Goal: Transaction & Acquisition: Book appointment/travel/reservation

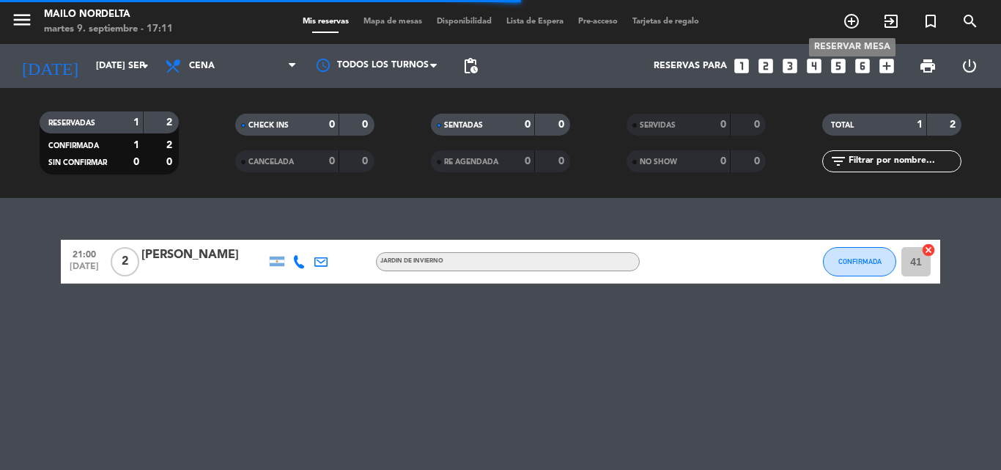
click at [854, 18] on icon "add_circle_outline" at bounding box center [852, 21] width 18 height 18
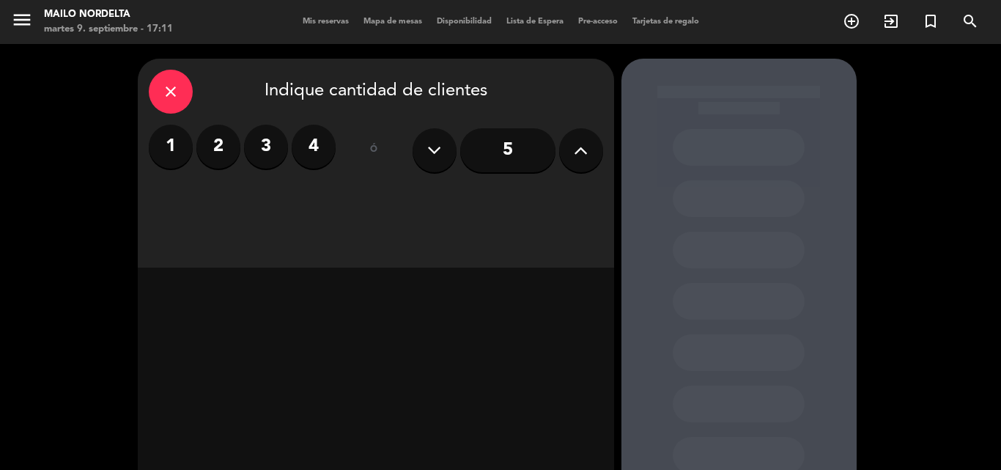
click at [225, 147] on label "2" at bounding box center [218, 147] width 44 height 44
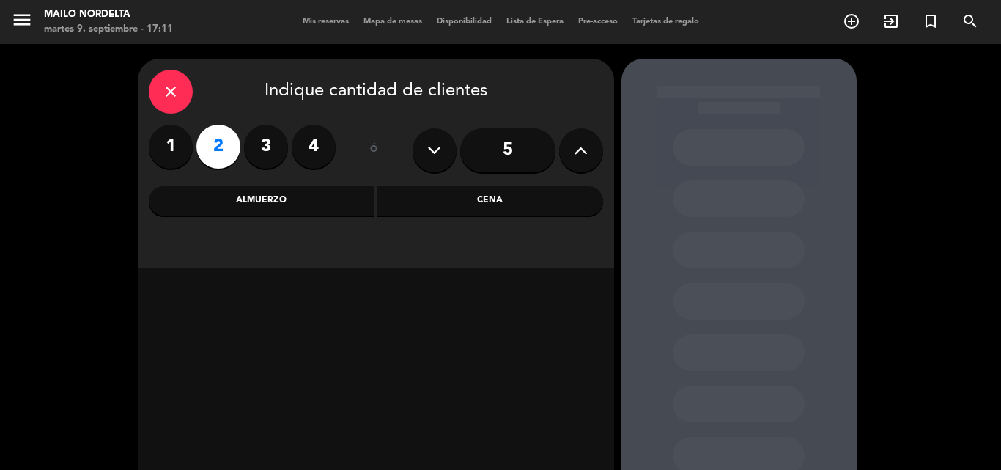
click at [452, 193] on div "Cena" at bounding box center [490, 200] width 226 height 29
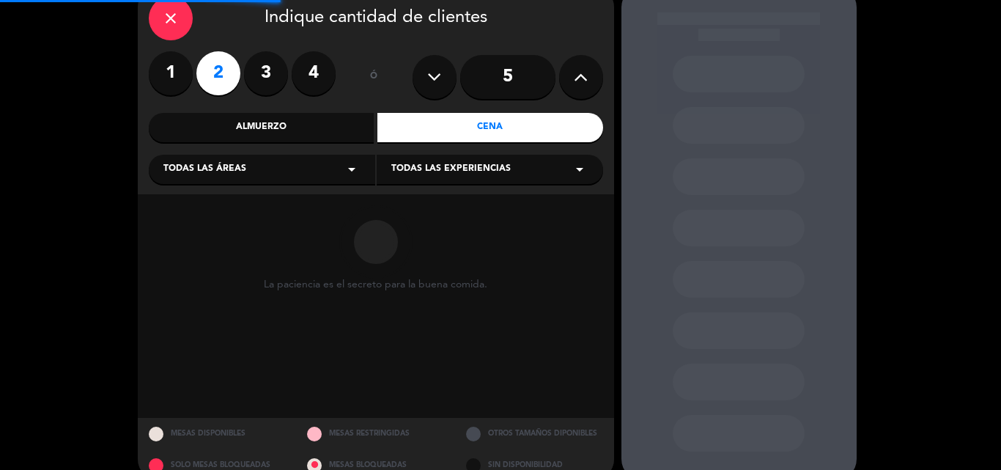
scroll to position [99, 0]
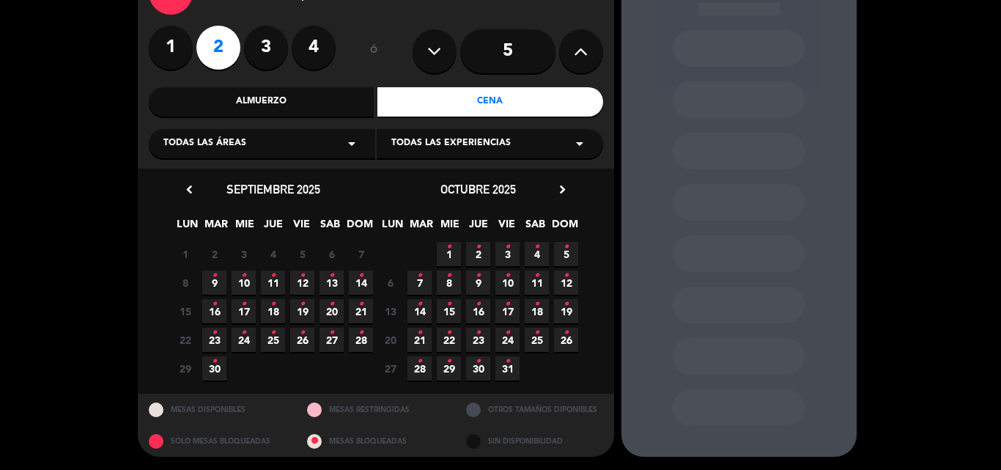
click at [237, 286] on span "10 •" at bounding box center [244, 282] width 24 height 24
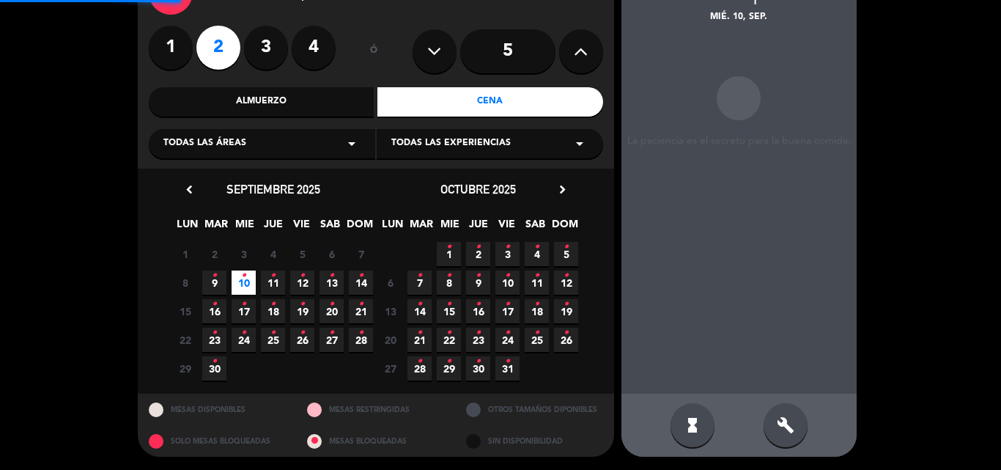
scroll to position [59, 0]
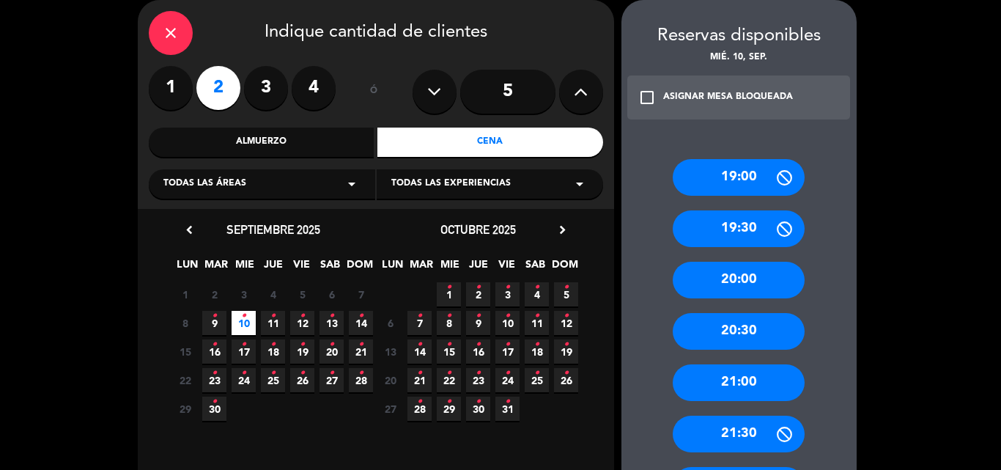
click at [750, 376] on div "21:00" at bounding box center [739, 382] width 132 height 37
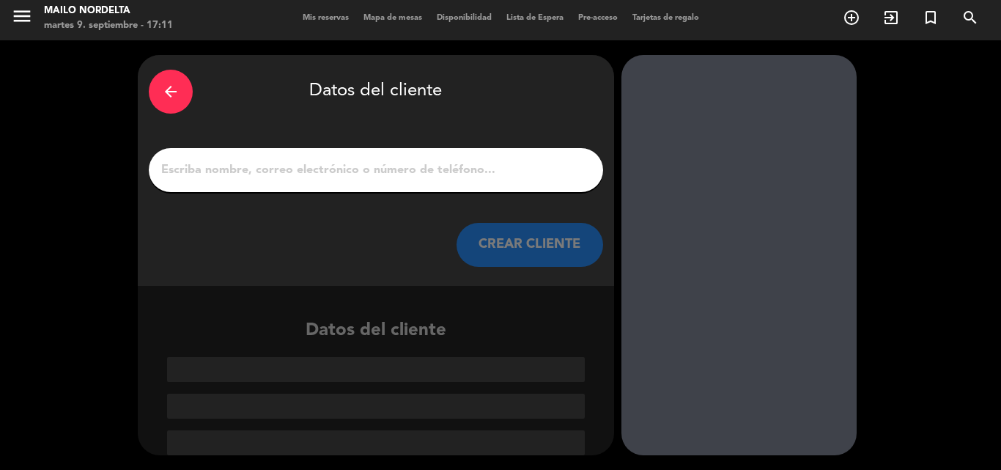
click at [424, 158] on div at bounding box center [376, 170] width 454 height 44
click at [454, 163] on input "1" at bounding box center [376, 170] width 432 height 21
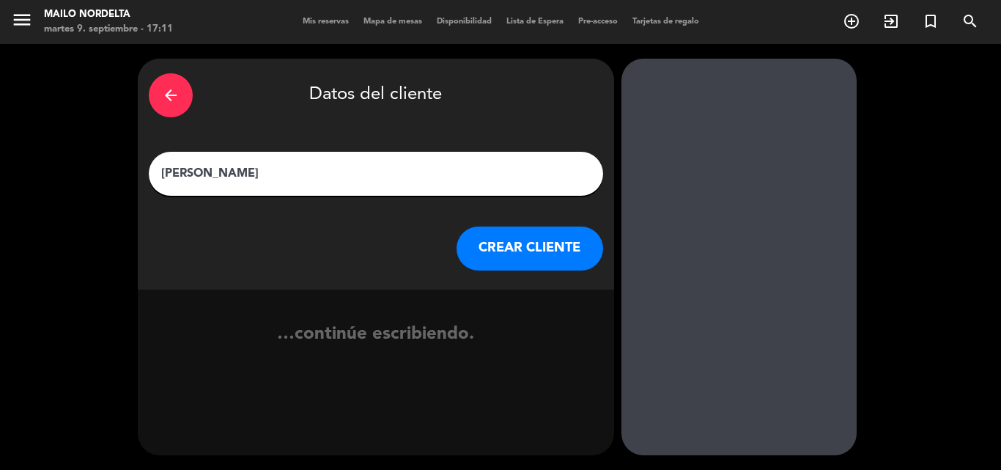
type input "[PERSON_NAME]"
click at [545, 250] on button "CREAR CLIENTE" at bounding box center [530, 248] width 147 height 44
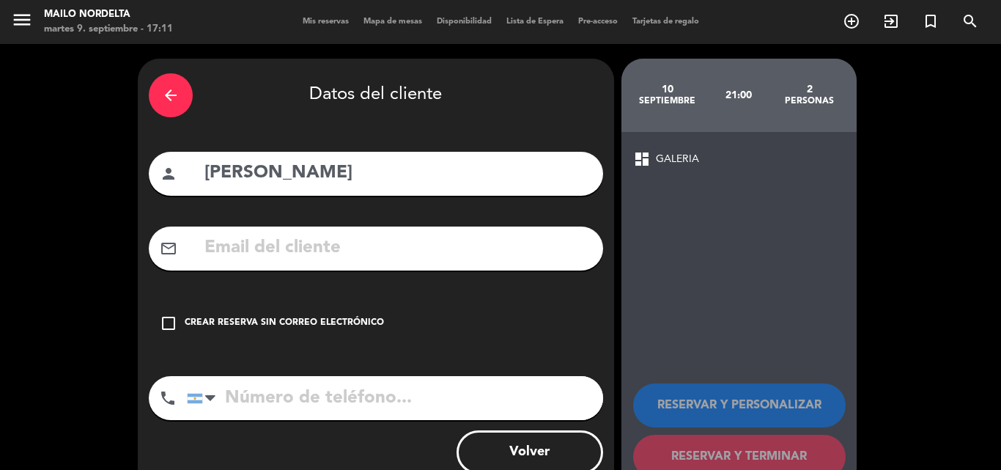
click at [303, 328] on div "Crear reserva sin correo electrónico" at bounding box center [284, 323] width 199 height 15
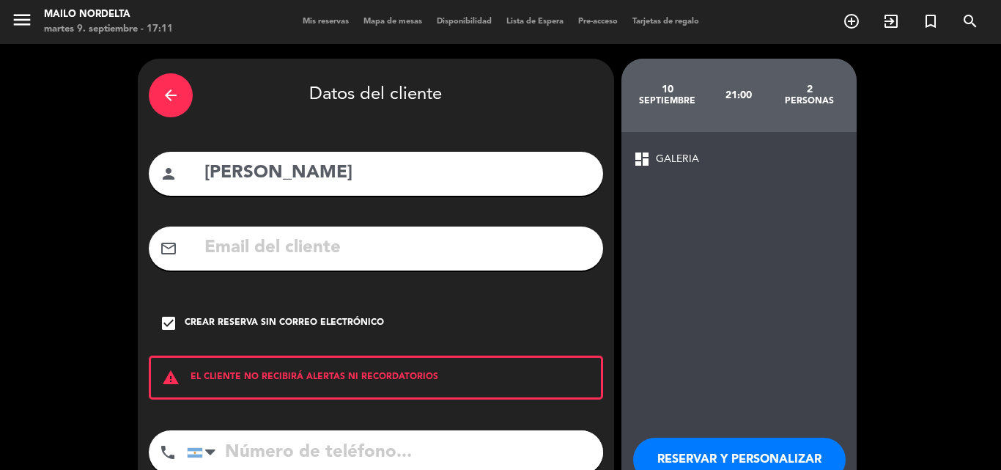
scroll to position [73, 0]
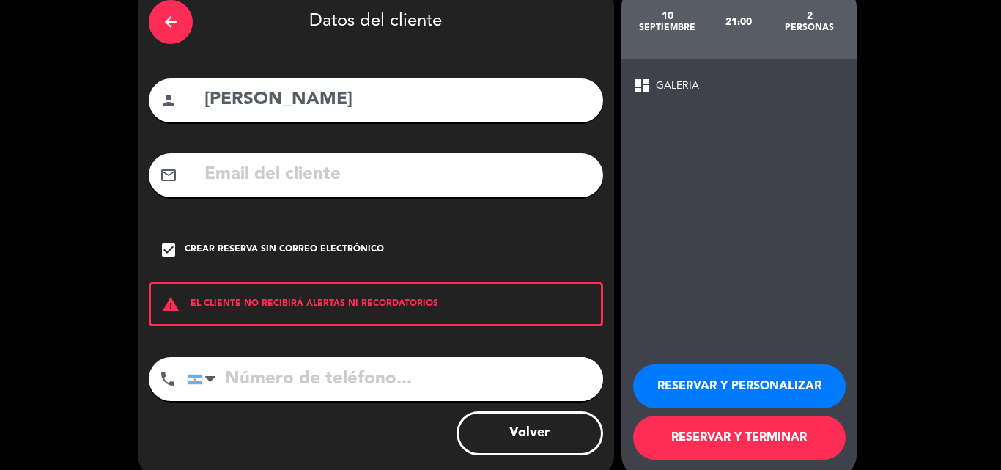
click at [286, 369] on input "tel" at bounding box center [395, 379] width 416 height 44
type input "1156551264"
click at [742, 442] on button "RESERVAR Y TERMINAR" at bounding box center [739, 438] width 213 height 44
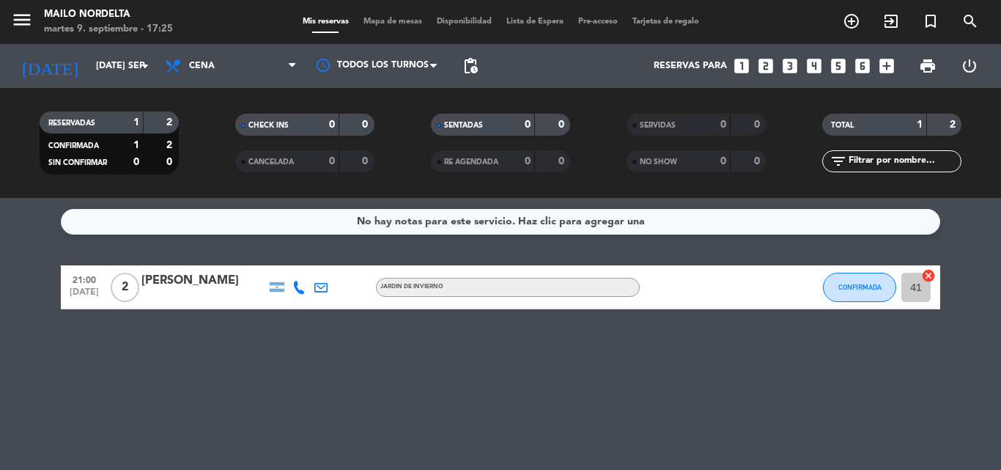
click at [353, 398] on div "No hay notas para este servicio. Haz clic para agregar una 21:00 [DATE] 2 [PERS…" at bounding box center [500, 334] width 1001 height 272
drag, startPoint x: 240, startPoint y: 364, endPoint x: 252, endPoint y: 364, distance: 12.5
click at [243, 364] on div "No hay notas para este servicio. Haz clic para agregar una 21:00 [DATE] 2 [PERS…" at bounding box center [500, 334] width 1001 height 272
